Goal: Check status: Check status

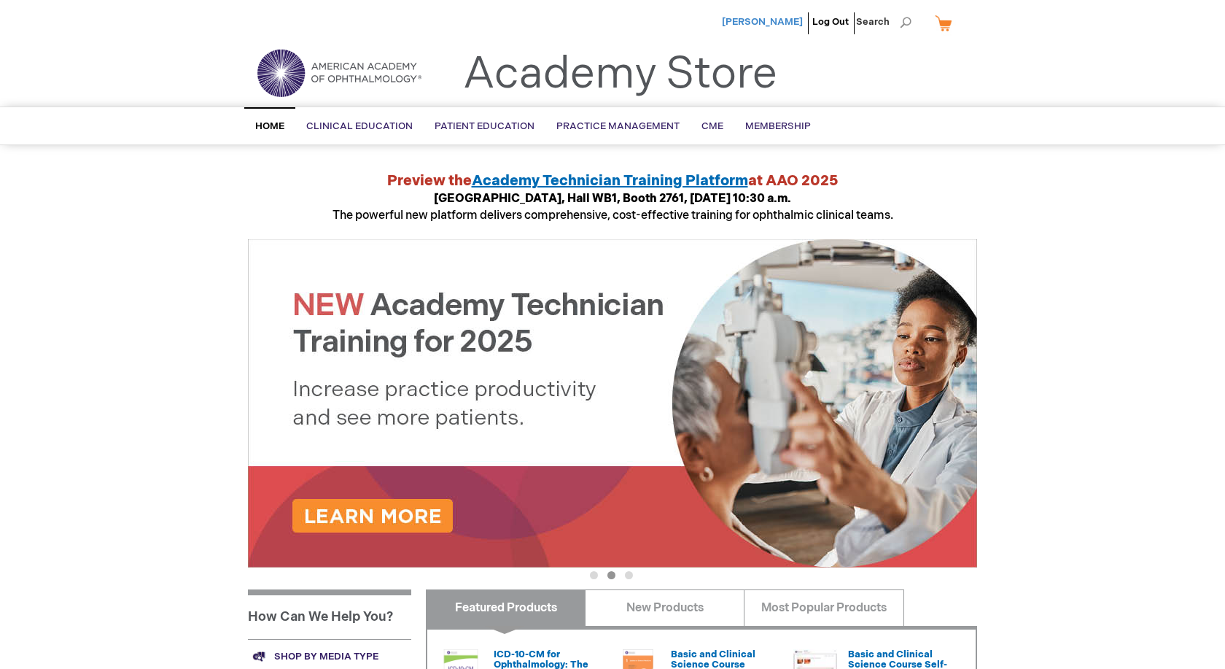
click at [775, 20] on span "[PERSON_NAME]" at bounding box center [762, 22] width 81 height 12
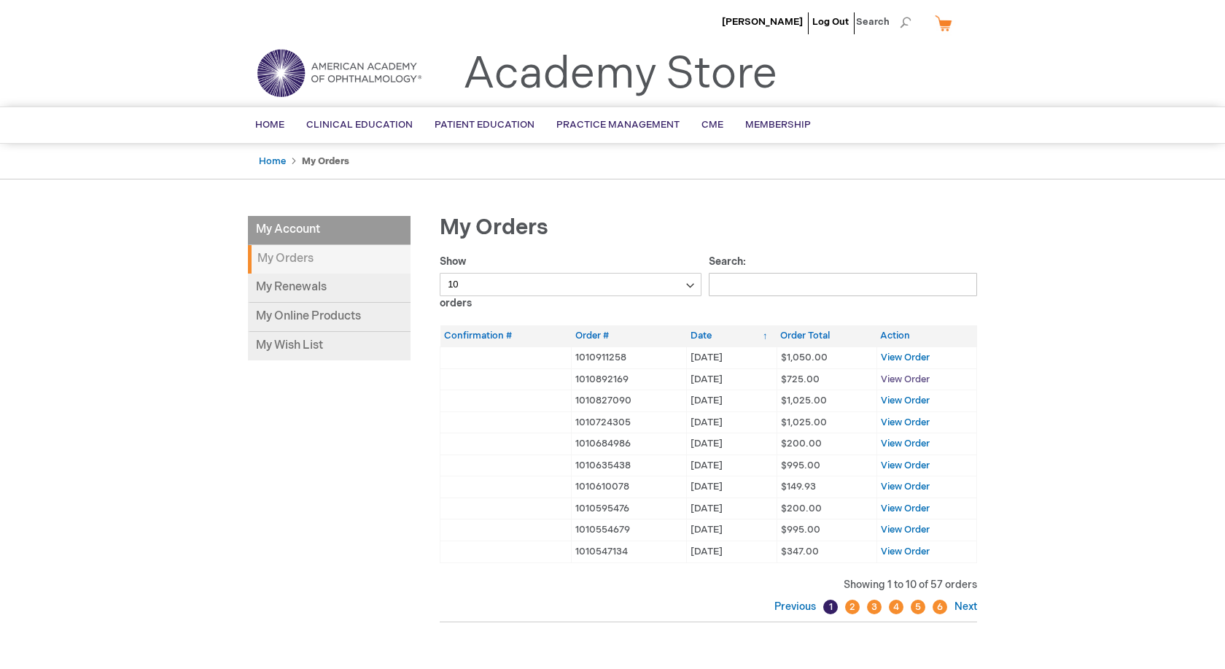
click at [913, 379] on span "View Order" at bounding box center [905, 379] width 49 height 12
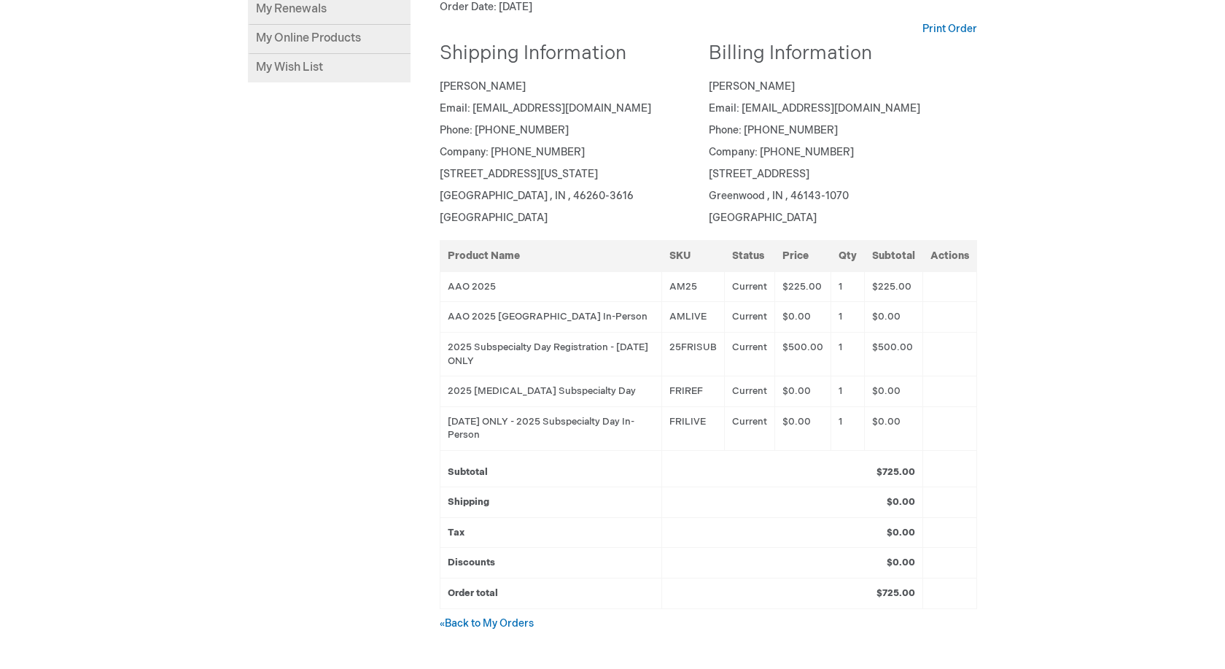
scroll to position [102, 0]
